Goal: Transaction & Acquisition: Purchase product/service

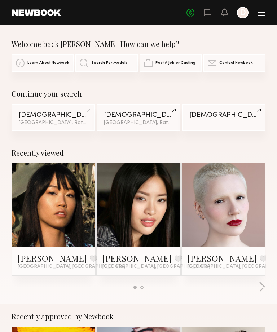
click at [244, 12] on div at bounding box center [243, 13] width 12 height 12
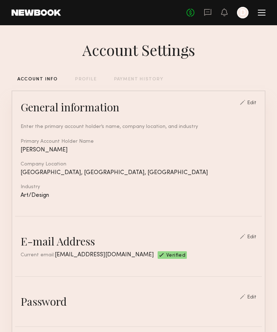
click at [84, 80] on div "PROFILE" at bounding box center [85, 79] width 21 height 5
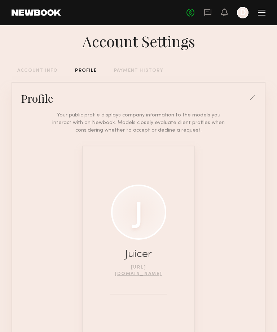
scroll to position [27, 0]
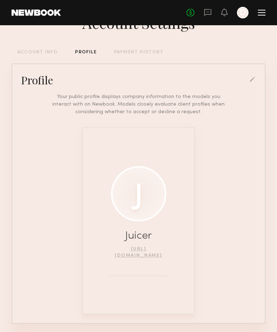
click at [147, 198] on div at bounding box center [138, 193] width 55 height 55
click at [252, 80] on div at bounding box center [252, 80] width 6 height 6
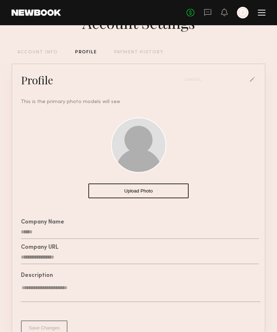
click at [135, 190] on button "Upload Photo" at bounding box center [138, 190] width 100 height 15
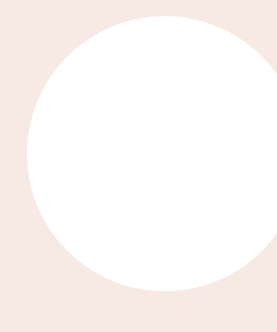
click at [88, 107] on div "Upload Photo" at bounding box center [138, 152] width 100 height 91
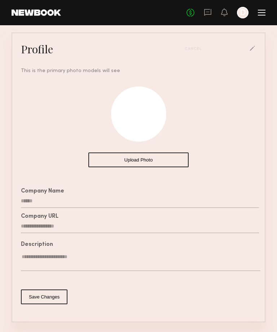
scroll to position [68, 0]
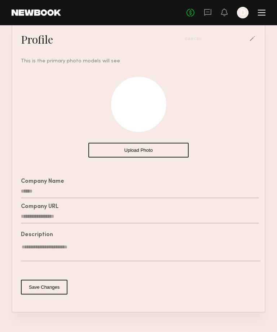
click at [53, 292] on button "Save Changes" at bounding box center [44, 286] width 46 height 15
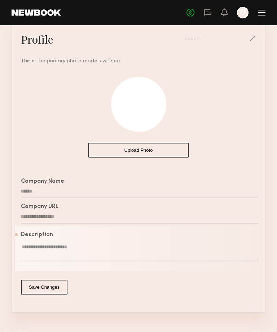
click at [104, 252] on textarea at bounding box center [140, 252] width 239 height 18
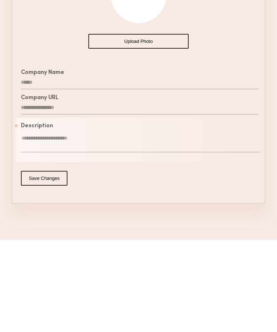
click at [213, 224] on div "**********" at bounding box center [139, 136] width 254 height 391
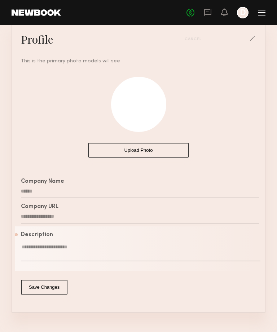
click at [102, 215] on input "**********" at bounding box center [140, 217] width 238 height 14
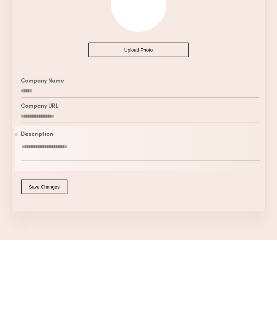
click at [242, 202] on input "**********" at bounding box center [140, 209] width 238 height 14
type input "*"
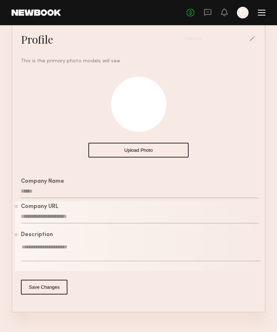
scroll to position [91, 0]
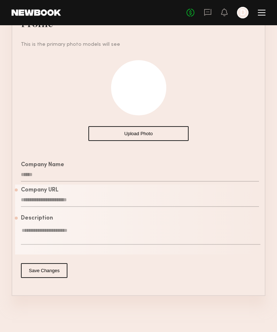
click at [56, 216] on div "Description" at bounding box center [140, 218] width 238 height 6
click at [53, 193] on input "text" at bounding box center [140, 200] width 238 height 14
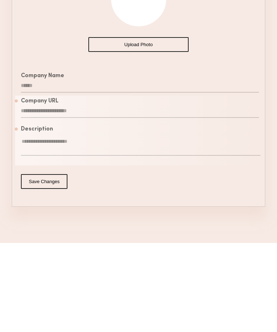
click at [60, 193] on input "text" at bounding box center [140, 200] width 238 height 14
paste input "**********"
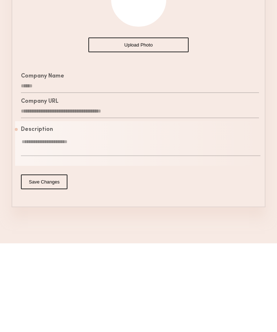
type input "**********"
click at [46, 263] on button "Save Changes" at bounding box center [44, 270] width 46 height 15
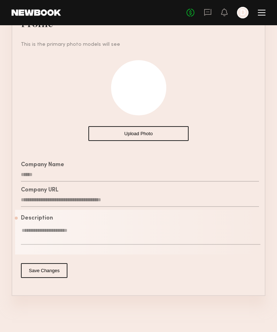
click at [246, 10] on div at bounding box center [243, 13] width 12 height 12
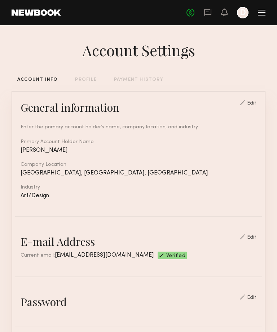
click at [256, 104] on div "Edit" at bounding box center [251, 103] width 9 height 5
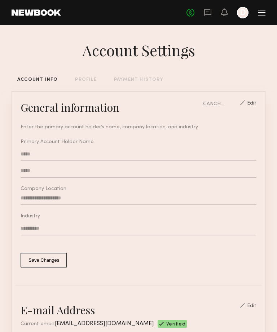
type input "**********"
click at [205, 173] on input "*****" at bounding box center [138, 171] width 235 height 14
type input "*"
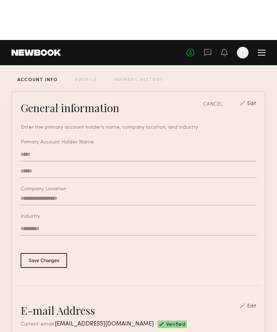
scroll to position [47, 0]
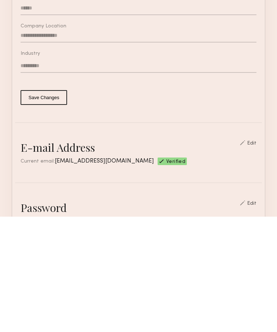
type input "******"
click at [37, 205] on button "Save Changes" at bounding box center [44, 212] width 46 height 15
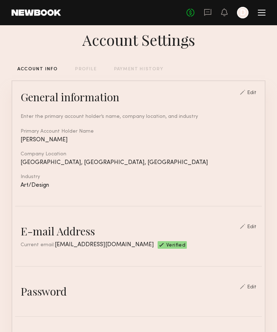
scroll to position [0, 0]
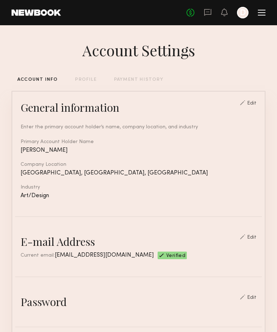
click at [191, 11] on link "No fees up to $5,000" at bounding box center [190, 13] width 8 height 8
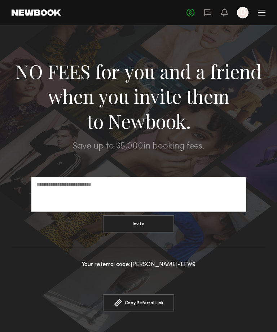
click at [210, 10] on icon at bounding box center [207, 12] width 7 height 7
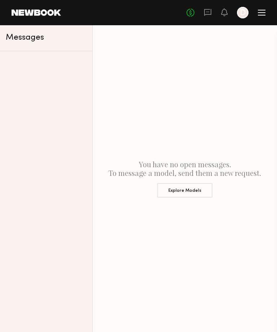
click at [228, 11] on div "No fees up to $5,000 D" at bounding box center [225, 13] width 79 height 12
click at [267, 13] on header "Home Models Requests Job Posts Favorites Sign Out No fees up to $5,000 D" at bounding box center [138, 12] width 277 height 25
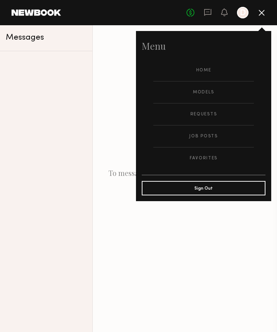
click at [208, 68] on link "Home" at bounding box center [203, 70] width 100 height 22
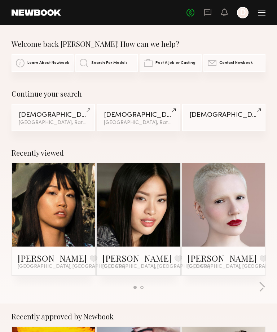
click at [247, 17] on icon "D" at bounding box center [243, 13] width 12 height 12
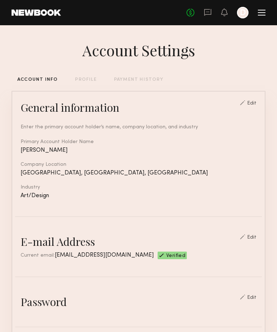
click at [256, 106] on div "Edit" at bounding box center [251, 103] width 9 height 5
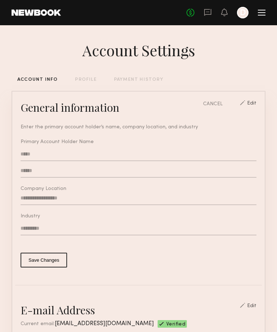
click at [196, 171] on input "******" at bounding box center [138, 171] width 235 height 14
type input "*"
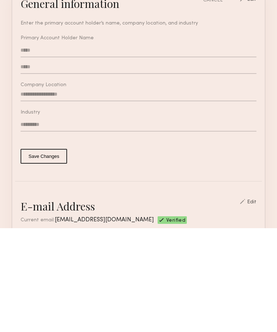
type input "*****"
click at [46, 252] on button "Save Changes" at bounding box center [44, 259] width 46 height 15
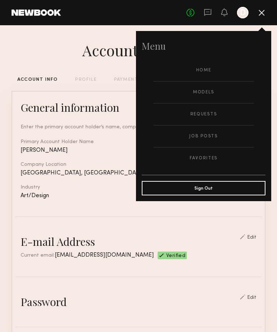
click at [211, 89] on link "Models" at bounding box center [203, 92] width 100 height 22
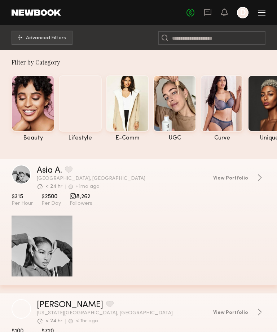
scroll to position [1, 0]
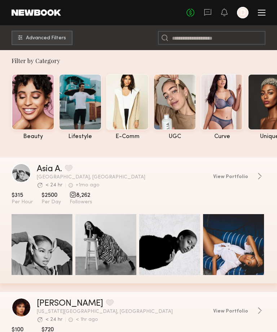
click at [62, 34] on button "Advanced Filters" at bounding box center [42, 38] width 61 height 14
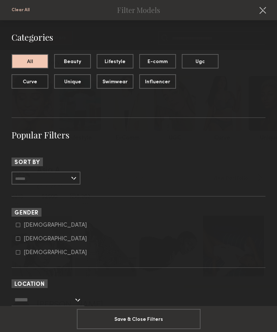
scroll to position [0, 0]
click at [18, 251] on div at bounding box center [18, 252] width 4 height 4
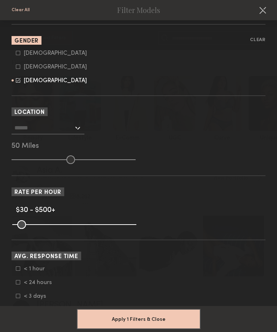
scroll to position [171, 0]
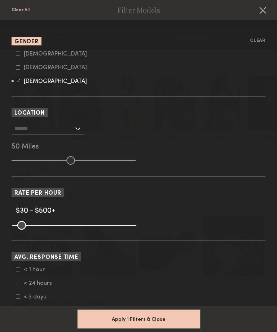
click at [80, 129] on div at bounding box center [48, 128] width 73 height 13
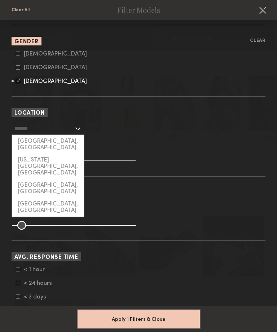
click at [67, 140] on div "Los Angeles, CA" at bounding box center [47, 144] width 71 height 19
type input "**********"
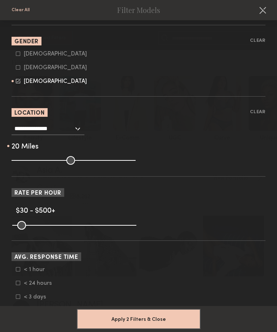
type input "**"
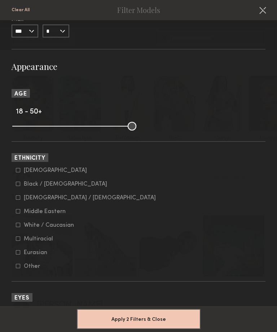
scroll to position [1265, 0]
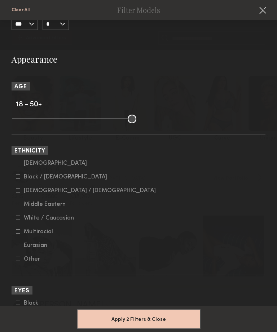
click at [18, 165] on icon at bounding box center [18, 163] width 4 height 4
click at [19, 192] on icon at bounding box center [18, 190] width 4 height 4
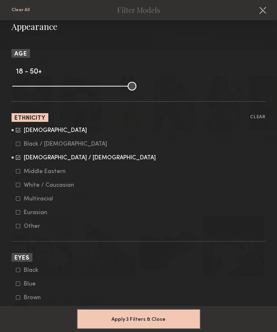
scroll to position [1298, 0]
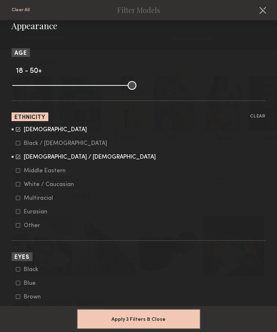
click at [17, 214] on icon at bounding box center [18, 211] width 4 height 4
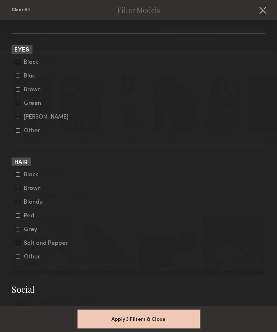
scroll to position [1508, 0]
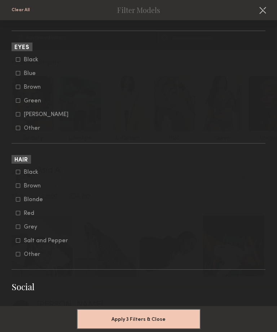
click at [135, 321] on button "Apply 3 Filters & Close" at bounding box center [139, 319] width 124 height 20
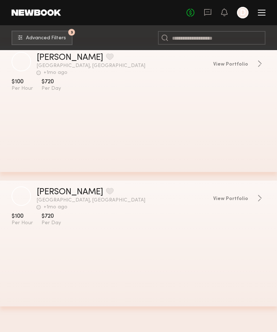
scroll to position [791, 0]
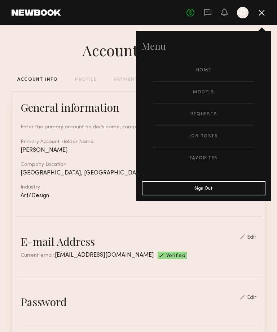
click at [213, 248] on div "E-mail Address Edit" at bounding box center [138, 241] width 235 height 14
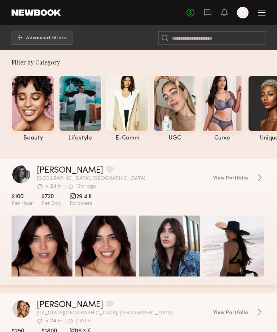
click at [53, 37] on span "Advanced Filters" at bounding box center [46, 38] width 40 height 5
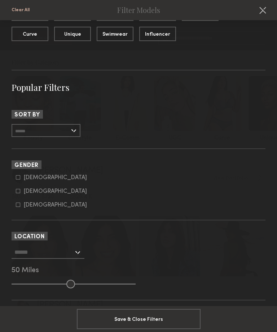
scroll to position [49, 0]
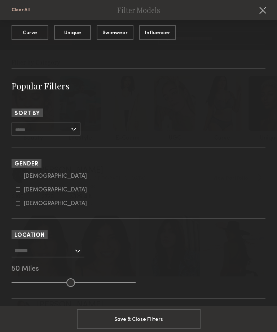
click at [17, 190] on icon at bounding box center [18, 189] width 4 height 4
type input "**"
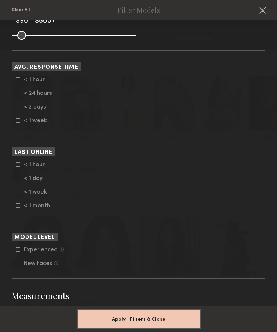
scroll to position [225, 0]
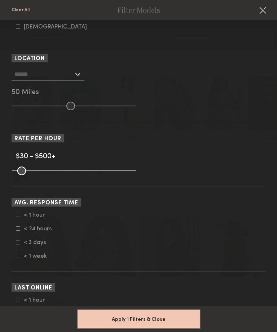
click at [38, 78] on input "text" at bounding box center [43, 74] width 59 height 12
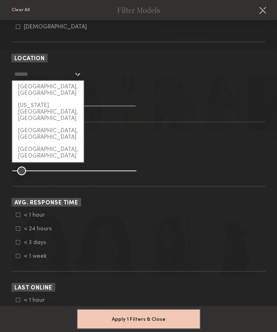
click at [25, 90] on div "Los Angeles, CA" at bounding box center [47, 90] width 71 height 19
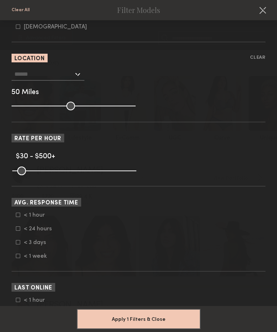
type input "**********"
type input "**"
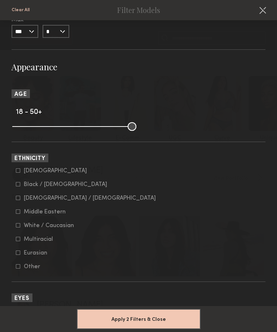
scroll to position [1033, 0]
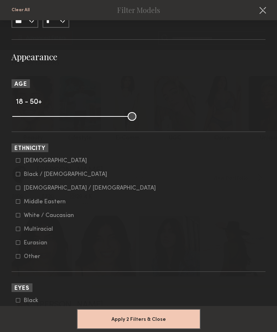
click at [16, 162] on icon at bounding box center [18, 160] width 4 height 4
click at [17, 245] on icon at bounding box center [18, 243] width 4 height 4
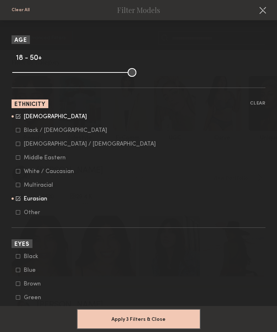
scroll to position [1078, 0]
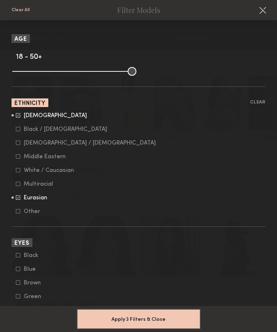
click at [155, 315] on button "Apply 3 Filters & Close" at bounding box center [139, 319] width 124 height 20
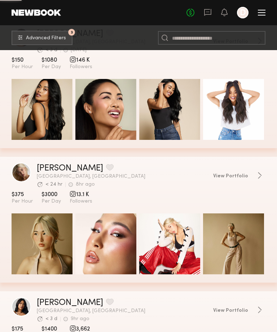
scroll to position [1125, 0]
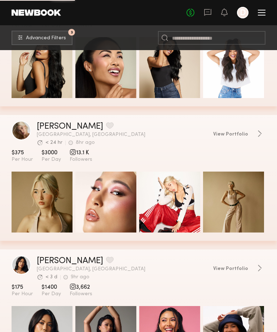
click at [30, 220] on div "grid" at bounding box center [42, 201] width 61 height 61
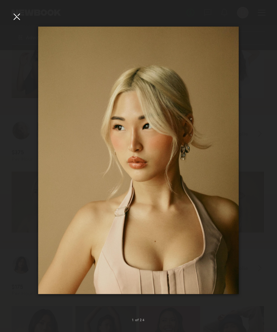
click at [25, 13] on div at bounding box center [138, 160] width 277 height 297
click at [15, 15] on div at bounding box center [17, 17] width 12 height 12
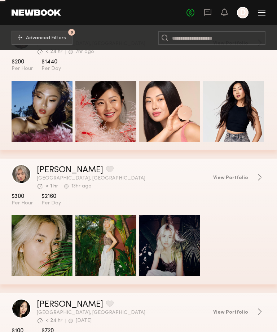
scroll to position [2699, 0]
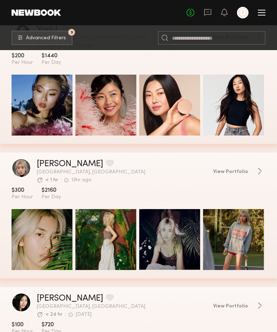
click at [20, 167] on div "grid" at bounding box center [21, 167] width 19 height 19
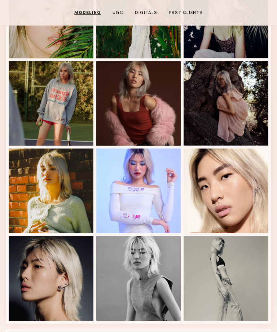
scroll to position [250, 0]
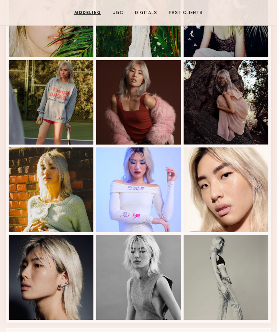
click at [148, 331] on button "View More" at bounding box center [138, 335] width 265 height 14
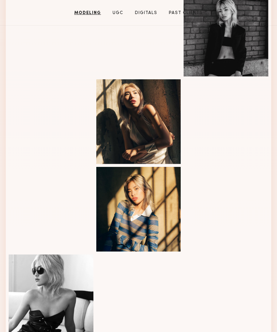
scroll to position [580, 0]
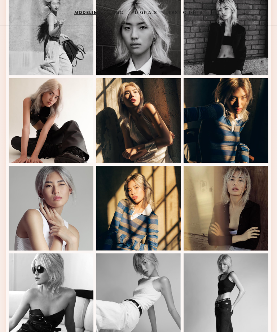
click at [238, 215] on div at bounding box center [225, 208] width 85 height 85
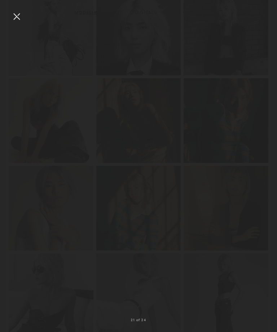
scroll to position [581, 0]
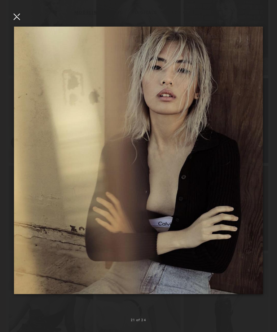
click at [210, 207] on img at bounding box center [138, 160] width 248 height 268
click at [23, 16] on div at bounding box center [138, 160] width 277 height 297
click at [16, 20] on div at bounding box center [17, 17] width 12 height 12
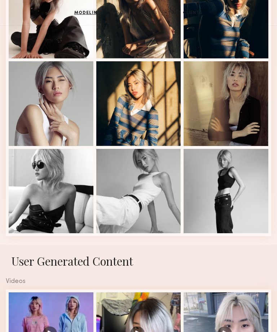
scroll to position [685, 0]
click at [147, 112] on div at bounding box center [138, 103] width 85 height 85
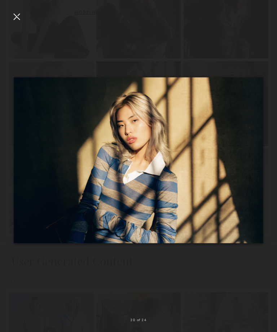
click at [23, 20] on div at bounding box center [138, 160] width 277 height 297
click at [19, 19] on div at bounding box center [17, 17] width 12 height 12
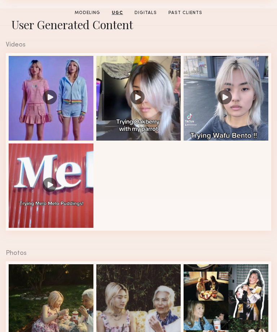
scroll to position [921, 0]
click at [25, 85] on div at bounding box center [51, 98] width 85 height 85
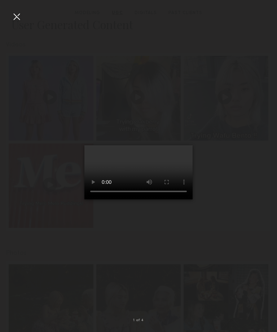
click at [84, 199] on video at bounding box center [138, 172] width 108 height 54
click at [19, 19] on div at bounding box center [17, 17] width 12 height 12
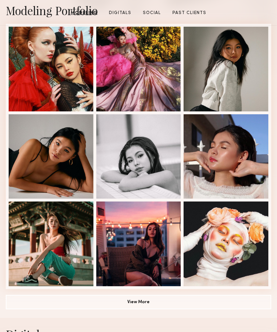
scroll to position [196, 0]
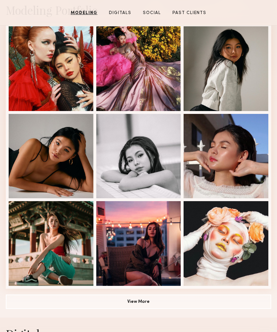
click at [145, 304] on button "View More" at bounding box center [138, 301] width 265 height 14
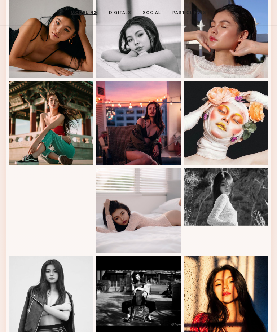
scroll to position [316, 0]
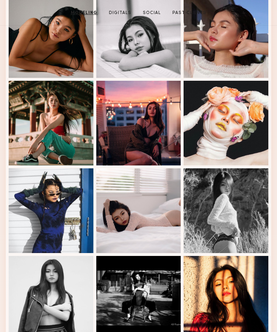
click at [160, 215] on div at bounding box center [138, 210] width 85 height 85
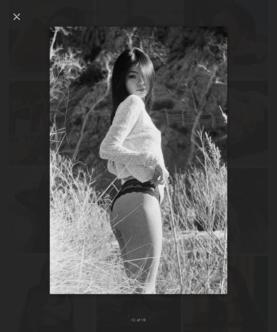
click at [256, 160] on div at bounding box center [138, 160] width 277 height 297
click at [266, 120] on div at bounding box center [270, 160] width 11 height 297
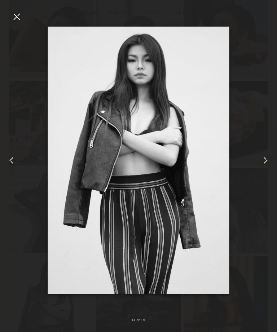
click at [16, 18] on div at bounding box center [17, 17] width 12 height 12
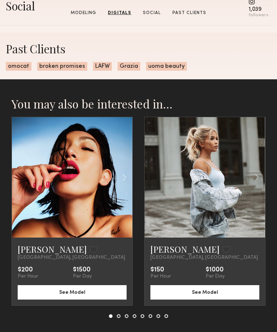
scroll to position [1085, 0]
